Goal: Task Accomplishment & Management: Use online tool/utility

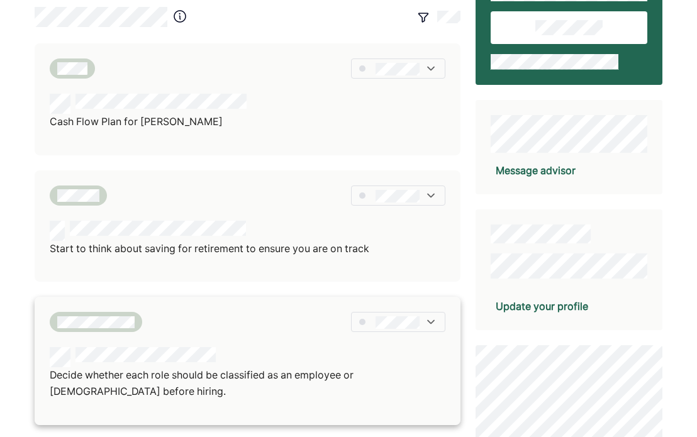
scroll to position [126, 0]
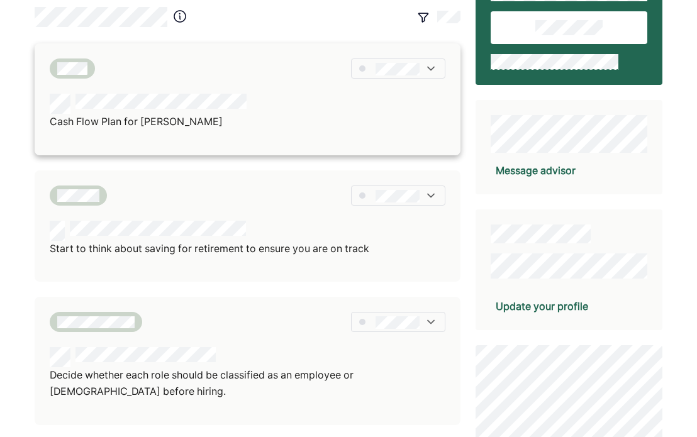
click at [222, 86] on div "Cash Flow Plan for [PERSON_NAME]" at bounding box center [248, 99] width 426 height 112
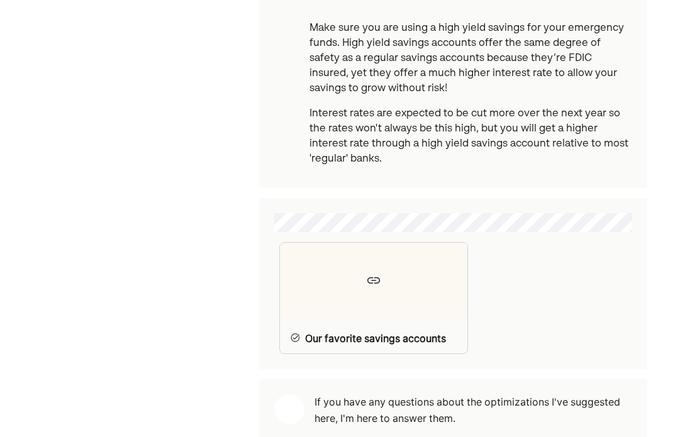
scroll to position [566, 0]
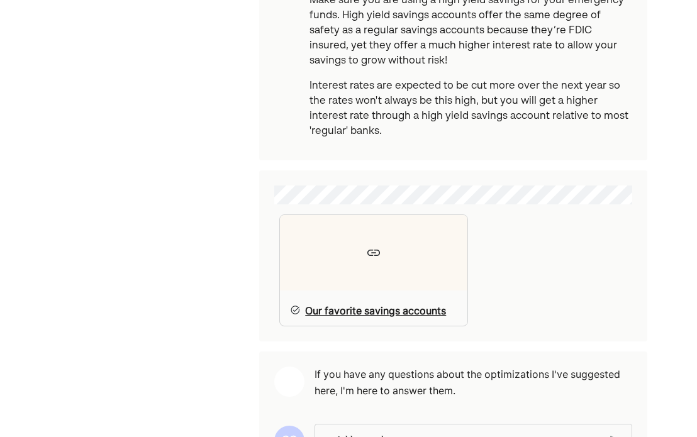
click at [337, 243] on div at bounding box center [373, 252] width 187 height 75
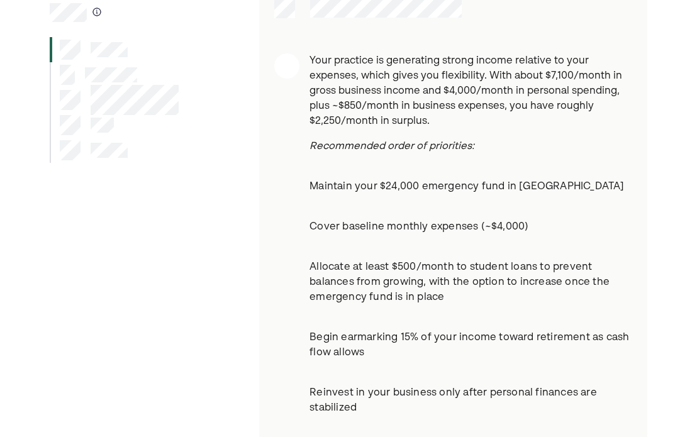
scroll to position [0, 0]
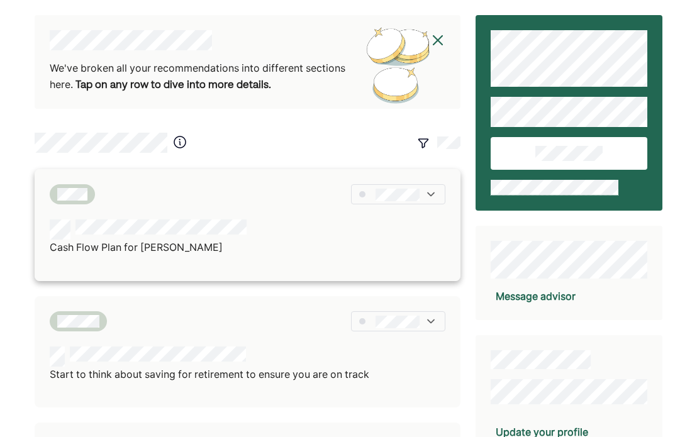
click at [423, 191] on div at bounding box center [398, 194] width 94 height 20
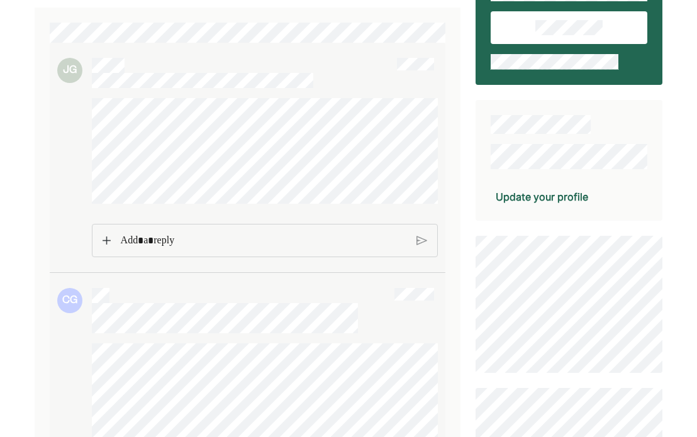
scroll to position [126, 0]
click at [195, 235] on p "Rich Text Editor. Editing area: main" at bounding box center [263, 240] width 287 height 16
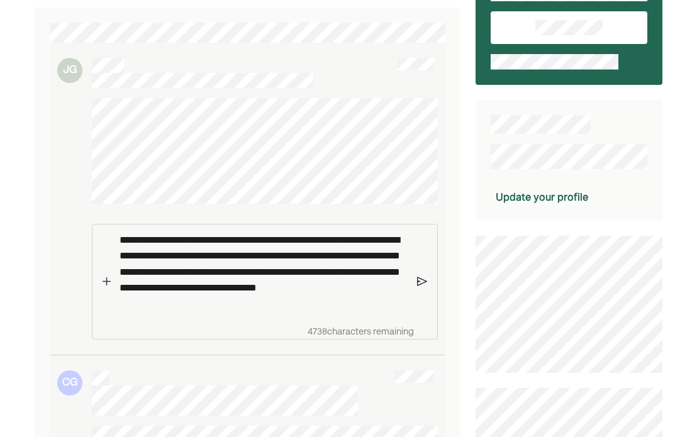
click at [426, 279] on img at bounding box center [422, 281] width 11 height 11
